Goal: Check status

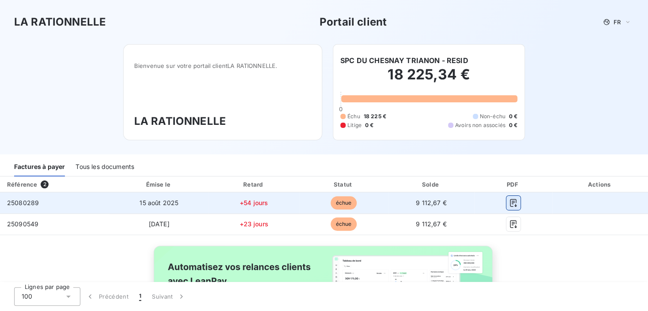
click at [509, 204] on icon "button" at bounding box center [513, 203] width 9 height 9
